Goal: Task Accomplishment & Management: Complete application form

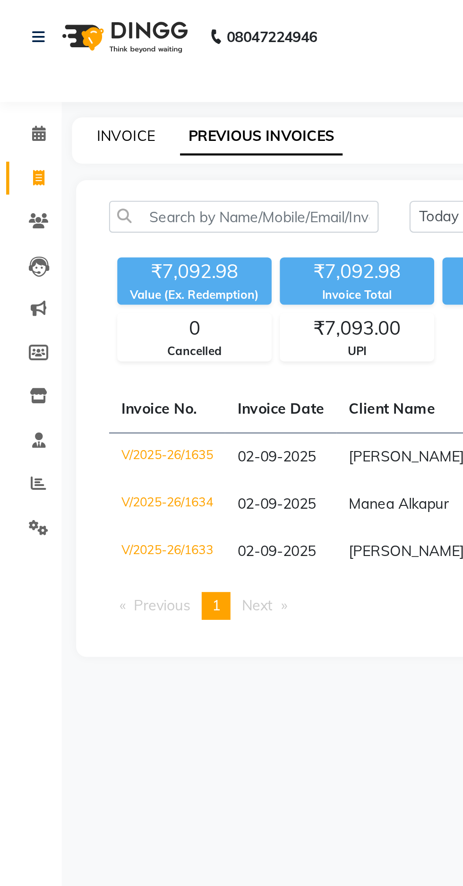
click at [51, 66] on link "INVOICE" at bounding box center [57, 62] width 27 height 9
select select "service"
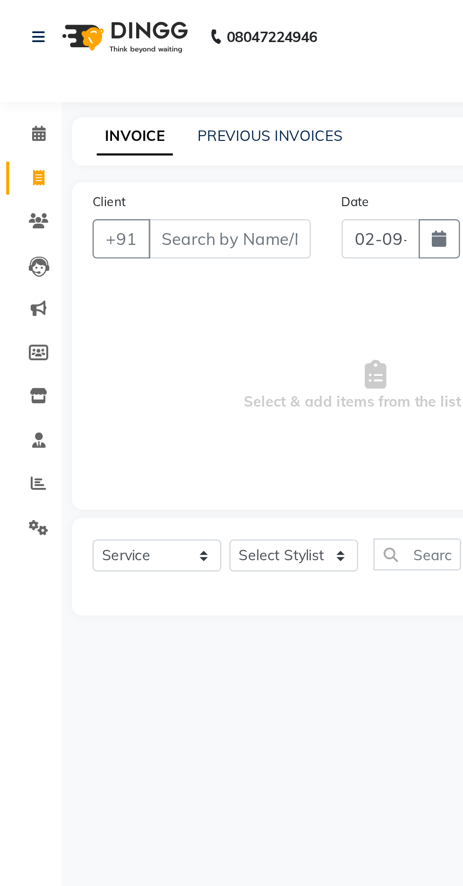
select select "7820"
type input "1636"
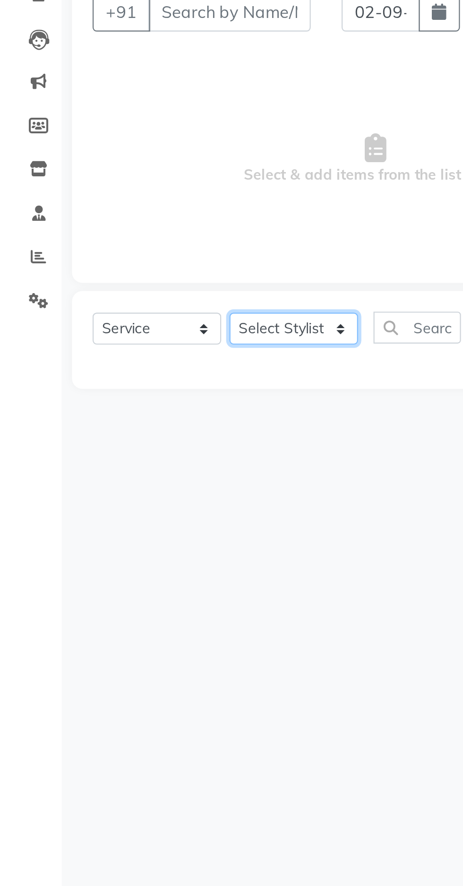
click at [146, 256] on select "Select Stylist [PERSON_NAME] [PERSON_NAME] Radhika [PERSON_NAME] [PERSON_NAME] …" at bounding box center [134, 255] width 59 height 15
select select "88885"
click at [105, 248] on select "Select Stylist [PERSON_NAME] [PERSON_NAME] Radhika [PERSON_NAME] [PERSON_NAME] …" at bounding box center [134, 255] width 59 height 15
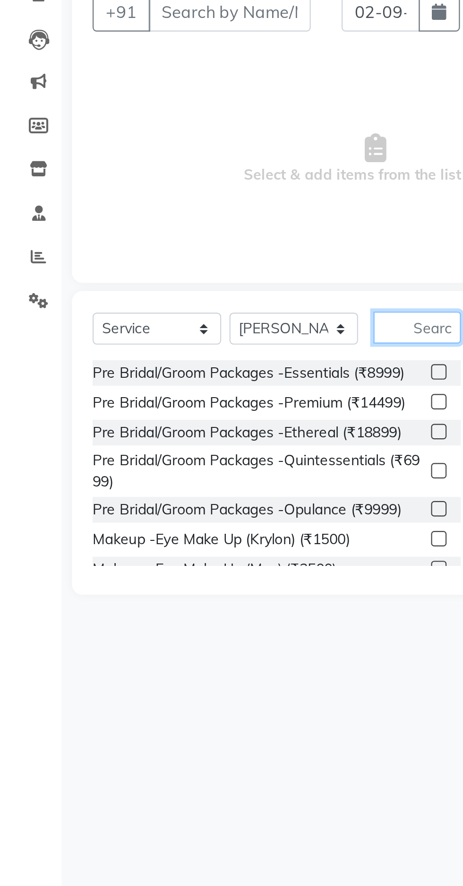
click at [191, 257] on input "text" at bounding box center [192, 254] width 40 height 15
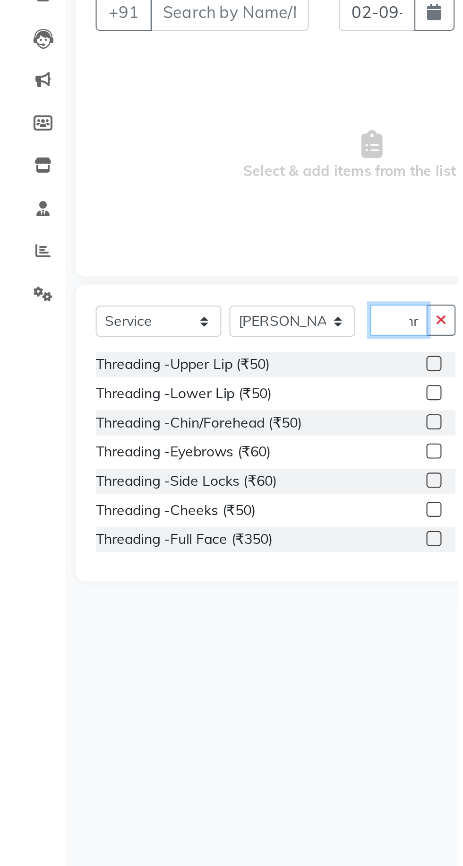
scroll to position [0, 9]
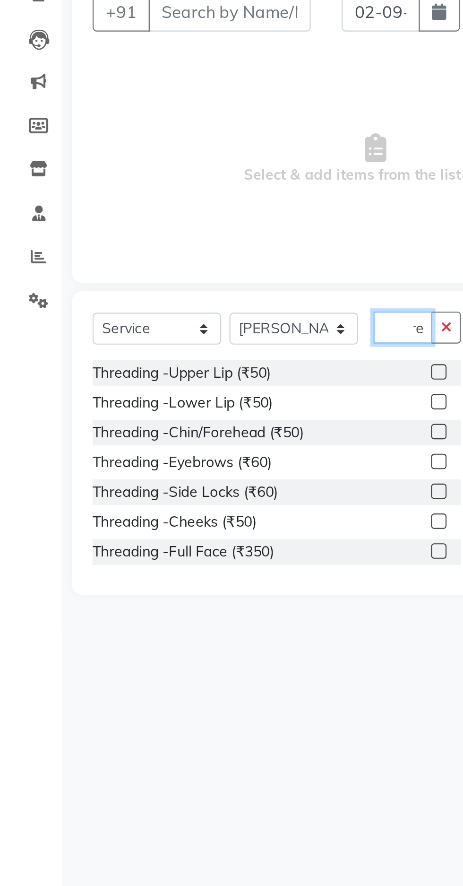
type input "Thre"
click at [124, 318] on div "Threading -Eyebrows (₹60)" at bounding box center [84, 317] width 82 height 10
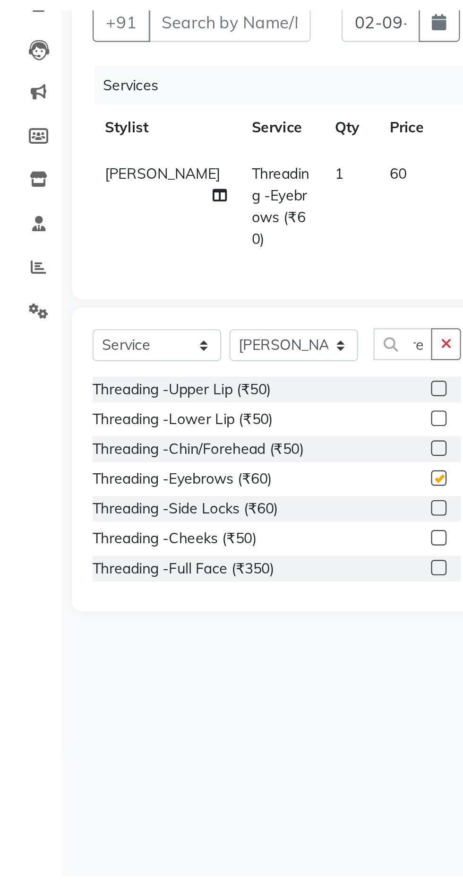
scroll to position [0, 0]
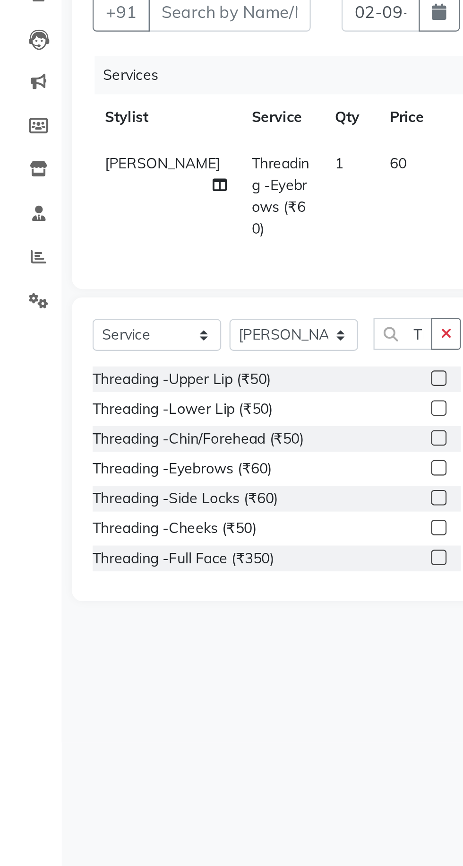
checkbox input "false"
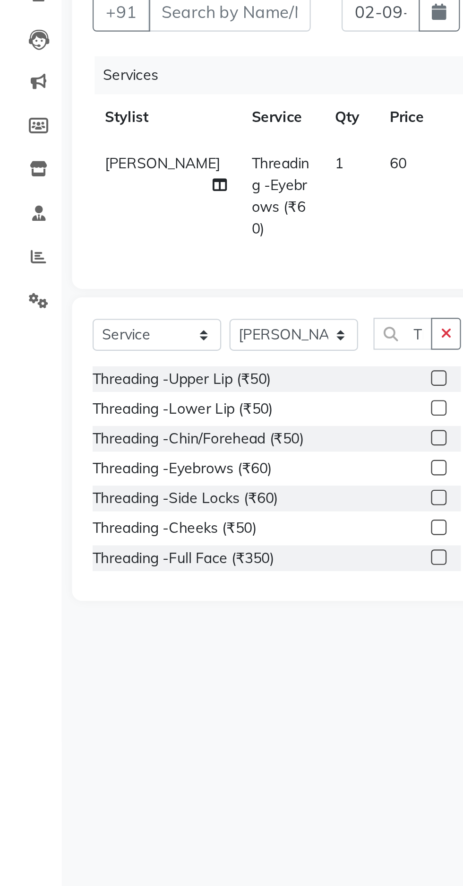
click at [124, 276] on div "Threading -Upper Lip (₹50)" at bounding box center [84, 278] width 82 height 10
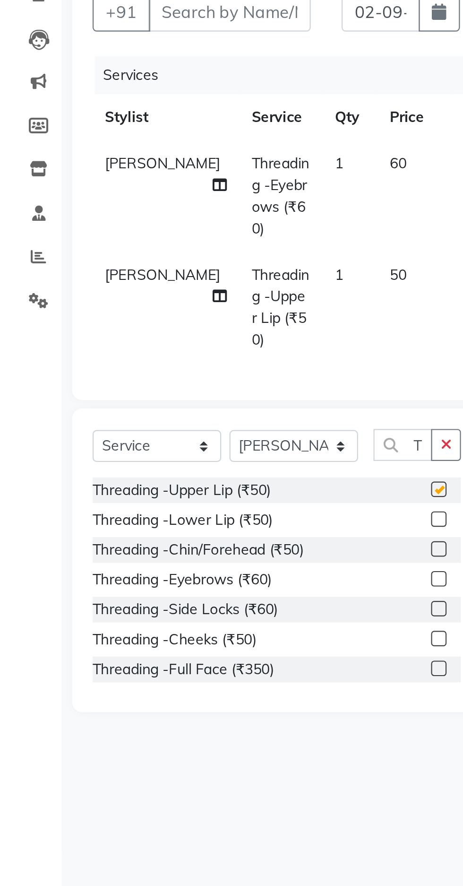
checkbox input "false"
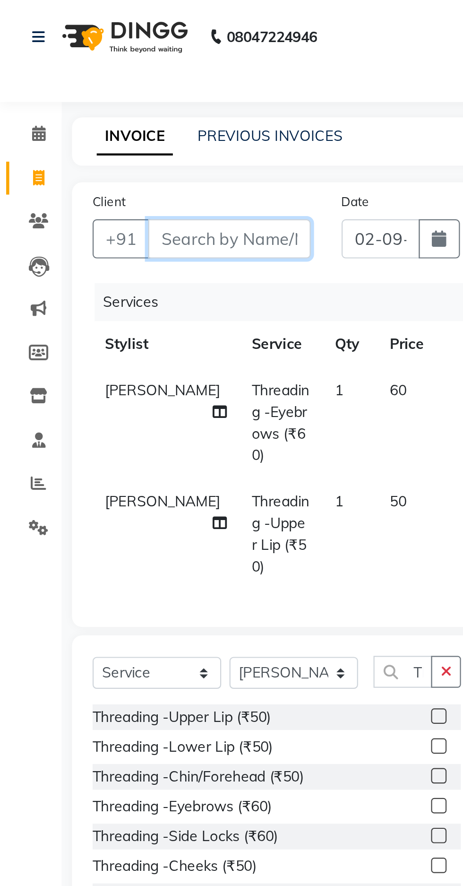
click at [111, 108] on input "Client" at bounding box center [105, 110] width 75 height 18
type input "9"
type input "0"
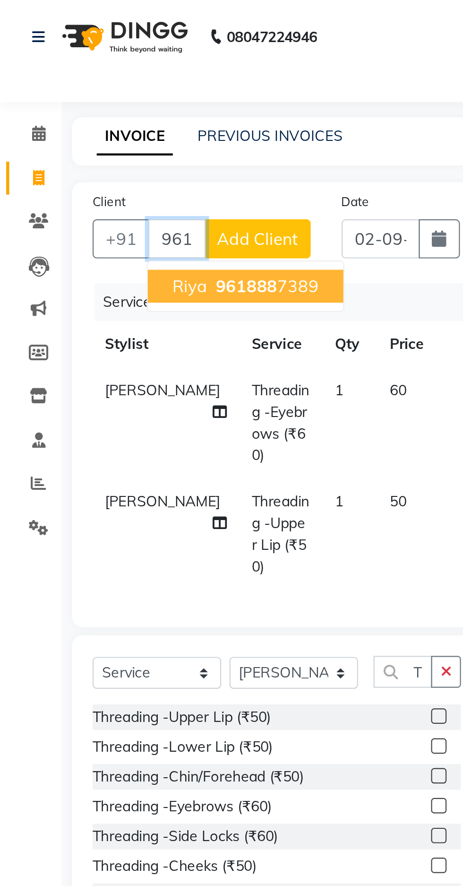
click at [113, 127] on span "961888" at bounding box center [113, 131] width 28 height 9
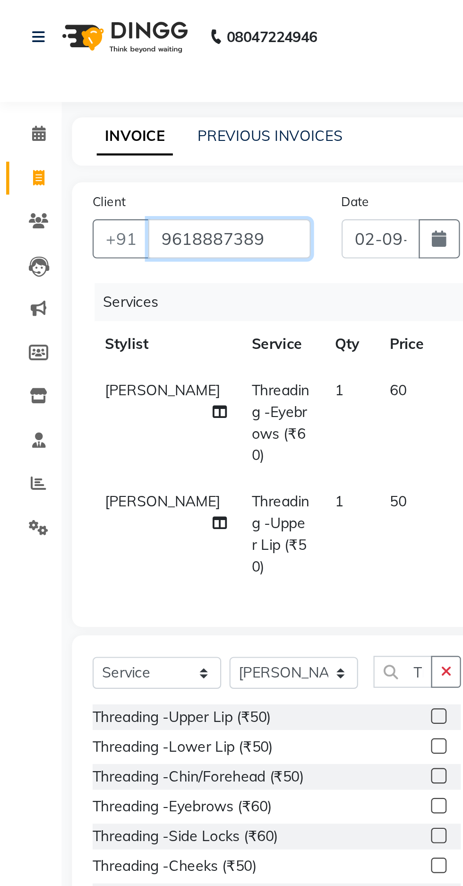
type input "9618887389"
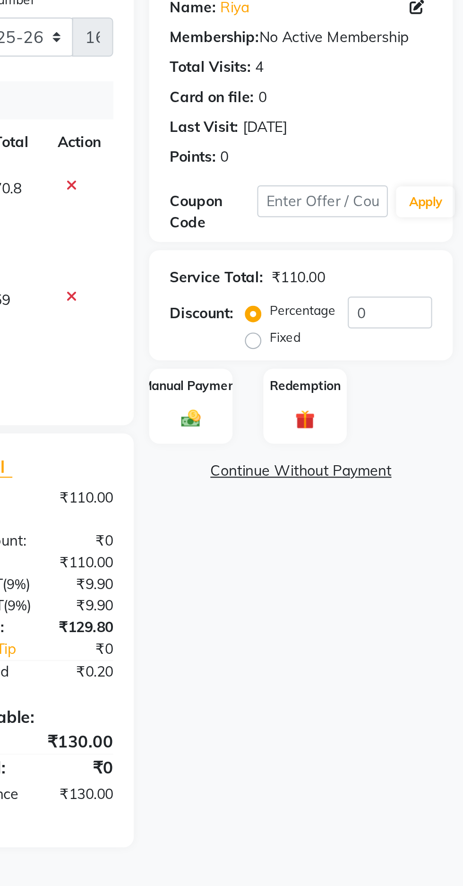
click at [333, 284] on img at bounding box center [338, 285] width 15 height 10
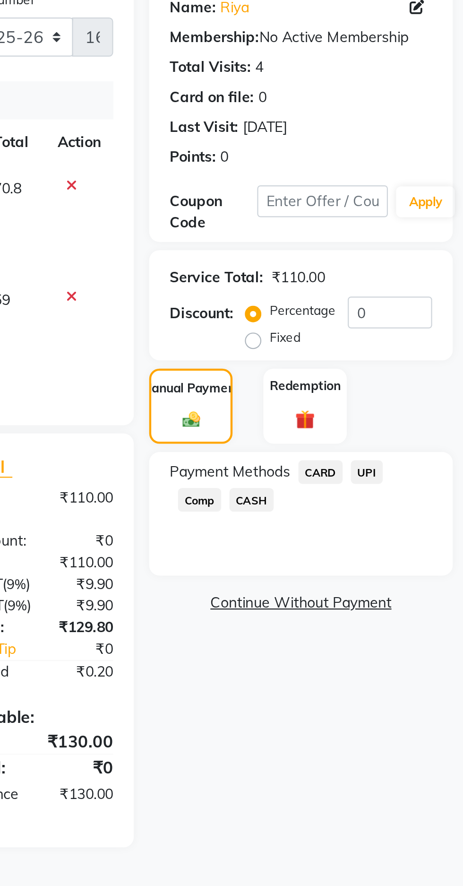
click at [419, 310] on span "UPI" at bounding box center [419, 309] width 15 height 11
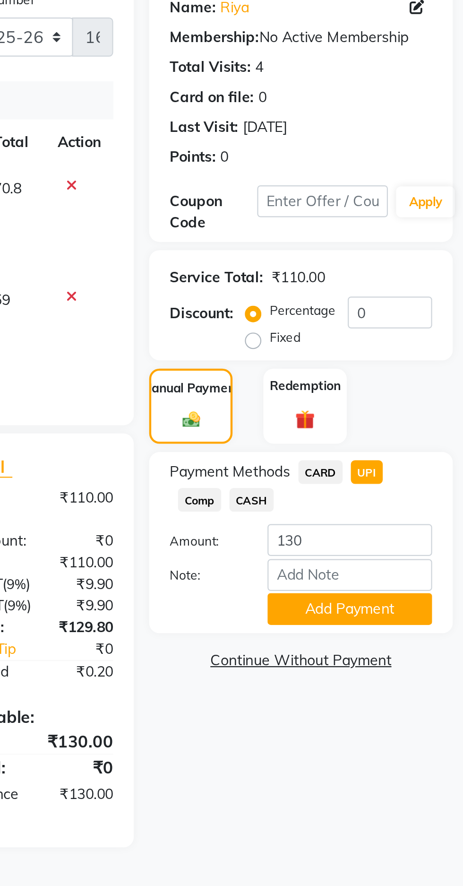
click at [424, 311] on span "UPI" at bounding box center [419, 309] width 15 height 11
click at [410, 374] on button "Add Payment" at bounding box center [412, 372] width 76 height 15
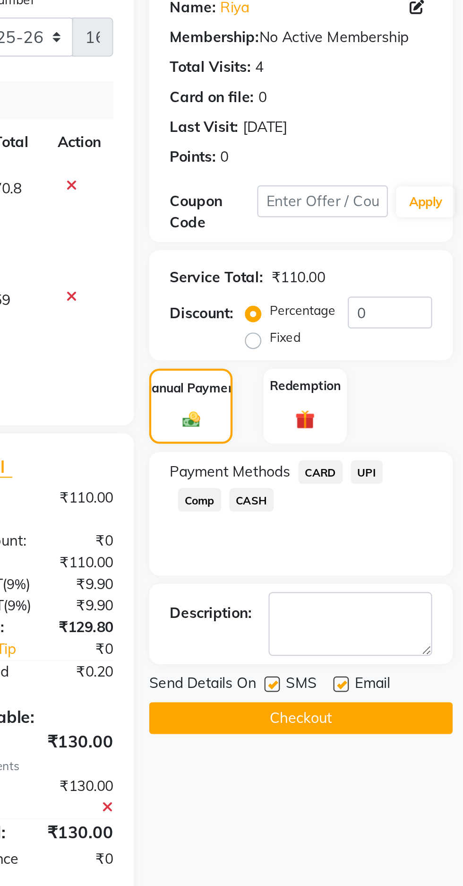
click at [410, 407] on label at bounding box center [407, 406] width 7 height 7
click at [410, 407] on input "checkbox" at bounding box center [407, 407] width 6 height 6
checkbox input "false"
click at [404, 423] on button "Checkout" at bounding box center [388, 422] width 139 height 15
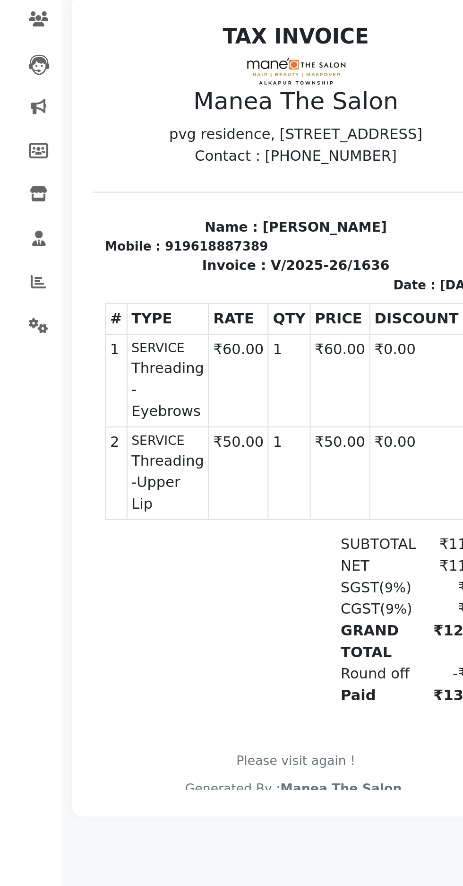
scroll to position [0, 1]
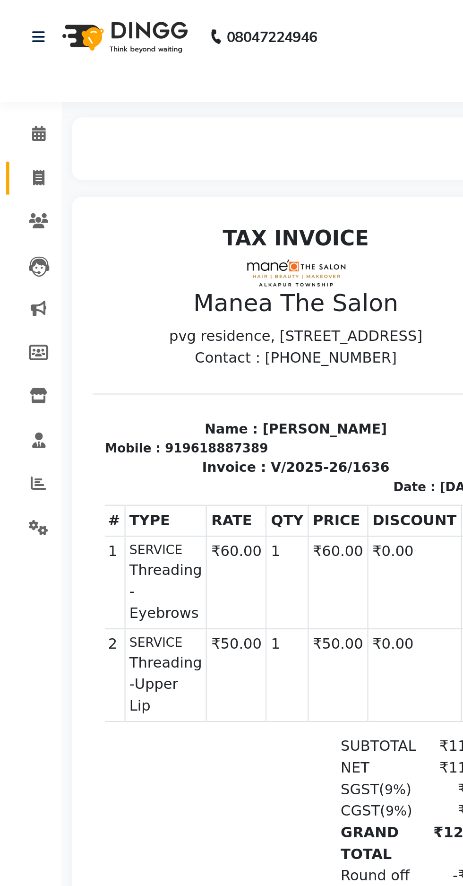
click at [17, 81] on icon at bounding box center [17, 81] width 5 height 7
select select "service"
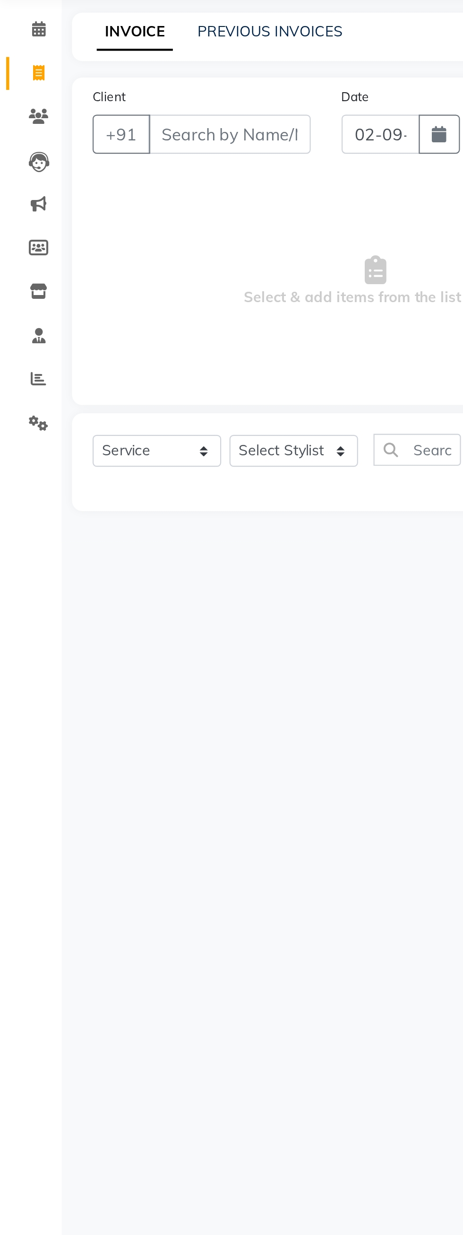
select select "7820"
type input "1637"
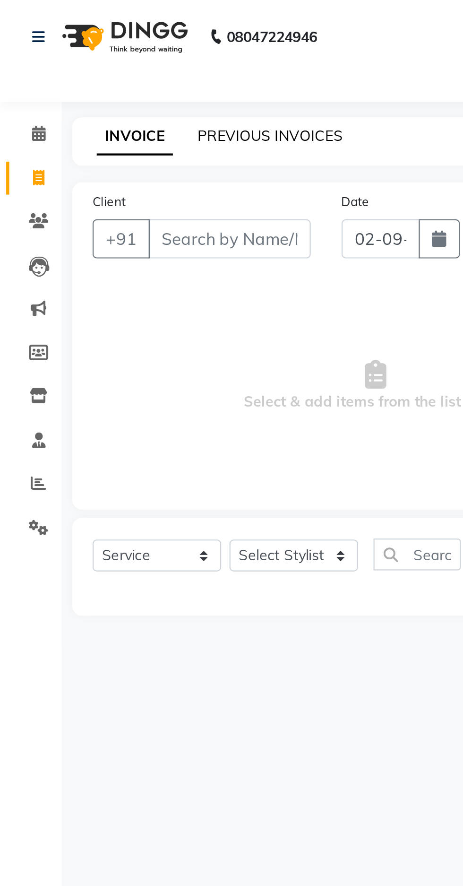
click at [117, 65] on link "PREVIOUS INVOICES" at bounding box center [124, 62] width 67 height 9
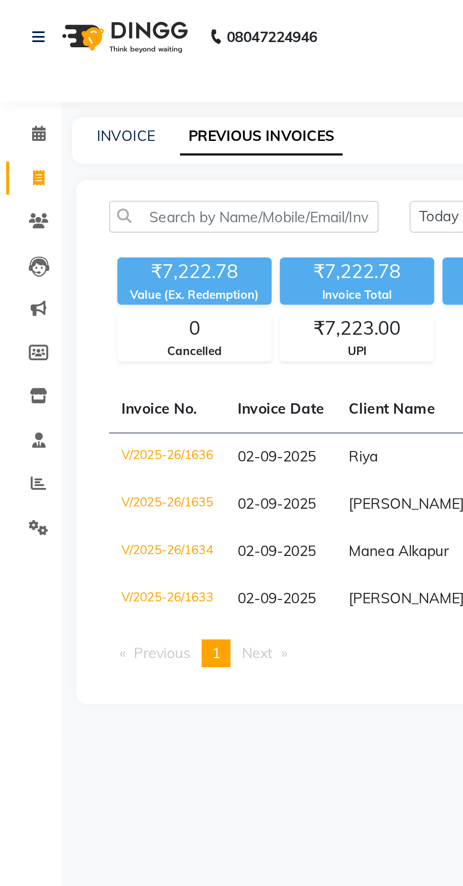
select select "en"
